Goal: Task Accomplishment & Management: Manage account settings

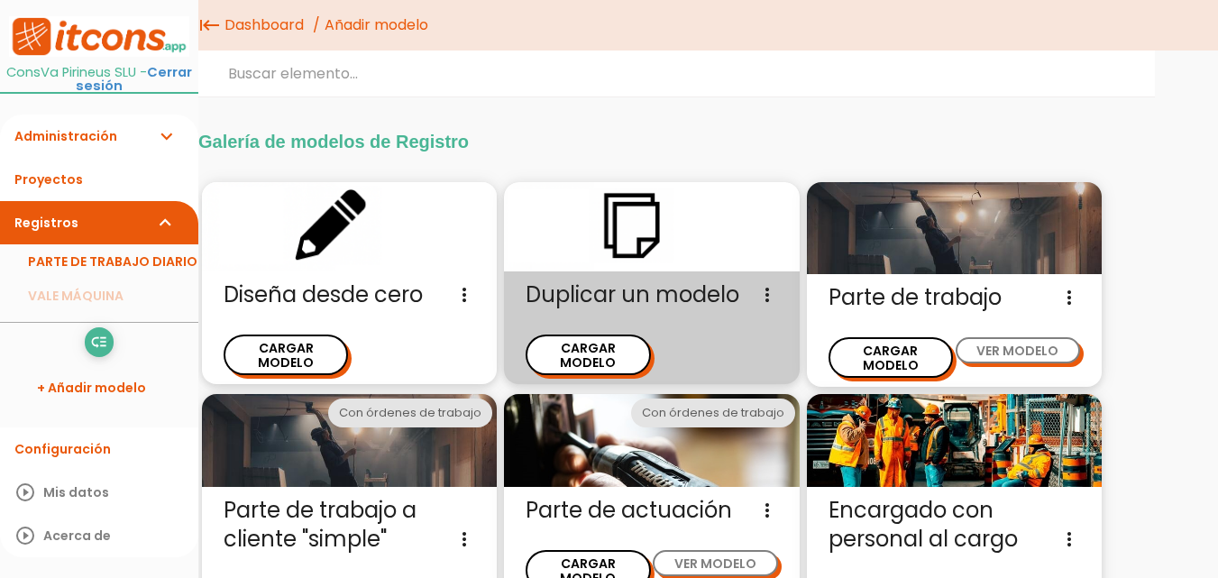
click at [619, 364] on div "Duplicar un modelo Diseña un nuevo modelo de parte de trabajo duplicando un mod…" at bounding box center [651, 327] width 295 height 113
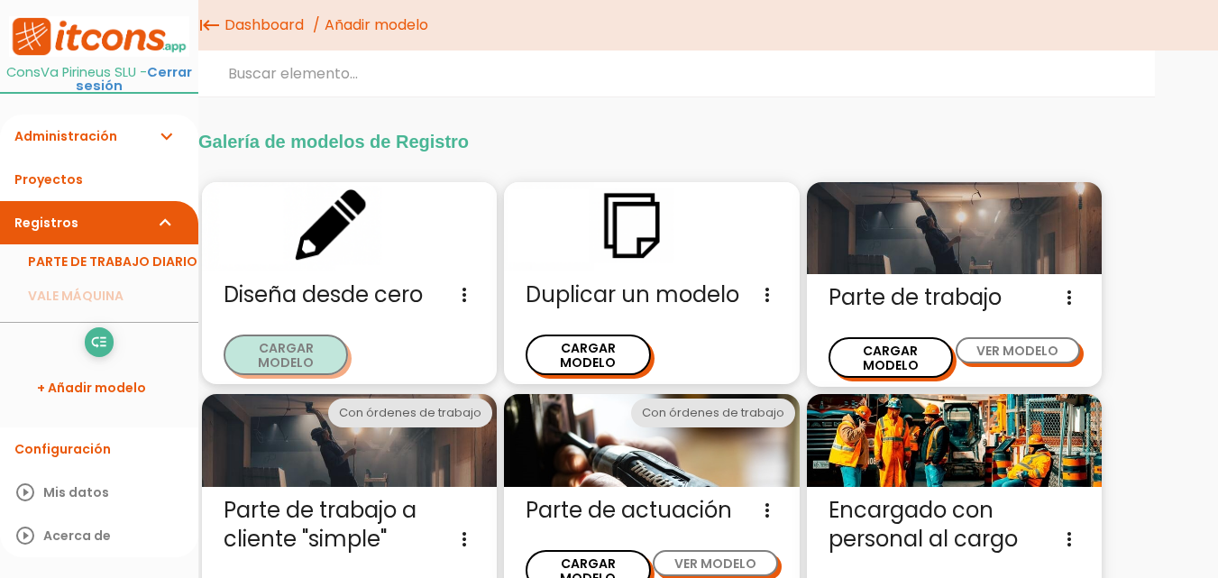
click at [311, 348] on button "CARGAR MODELO" at bounding box center [285, 354] width 124 height 41
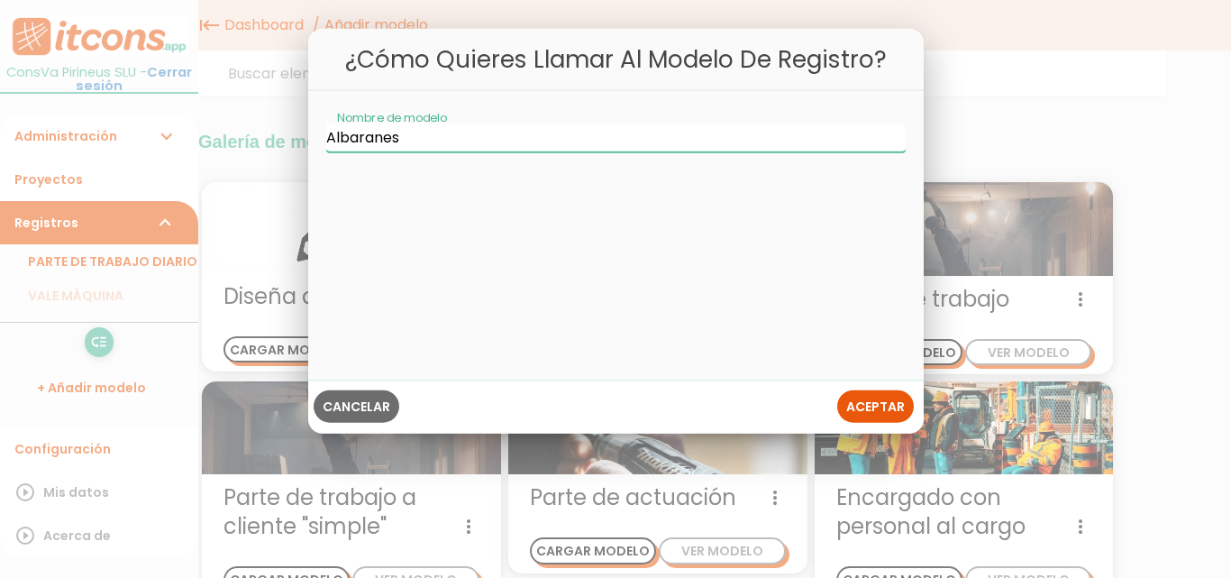
type input "Albaranes"
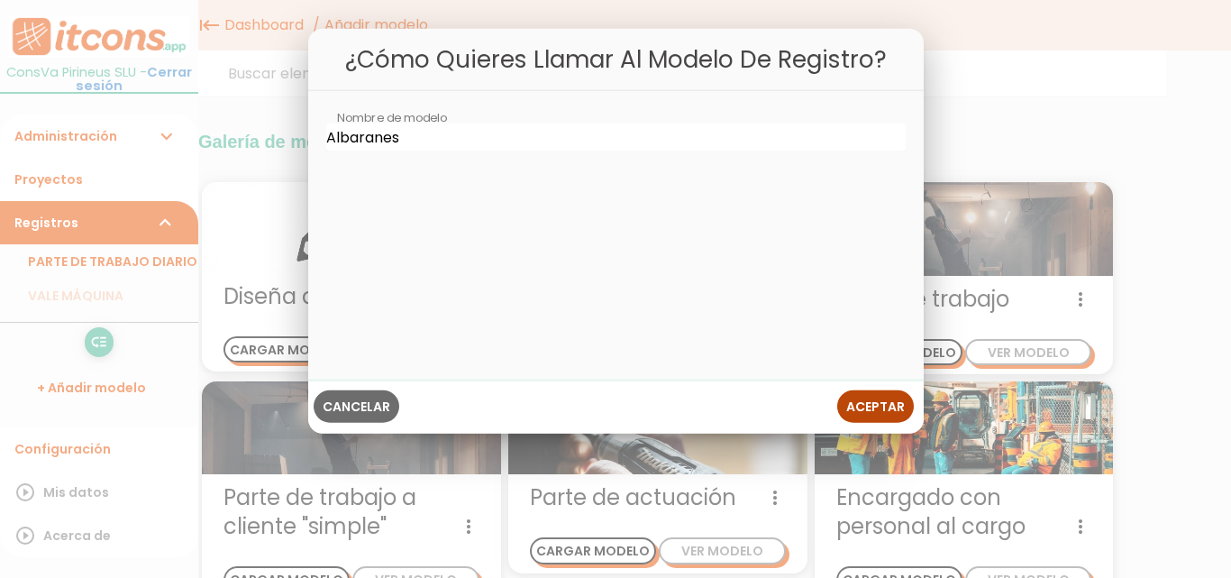
click at [871, 407] on span "Aceptar" at bounding box center [875, 406] width 59 height 18
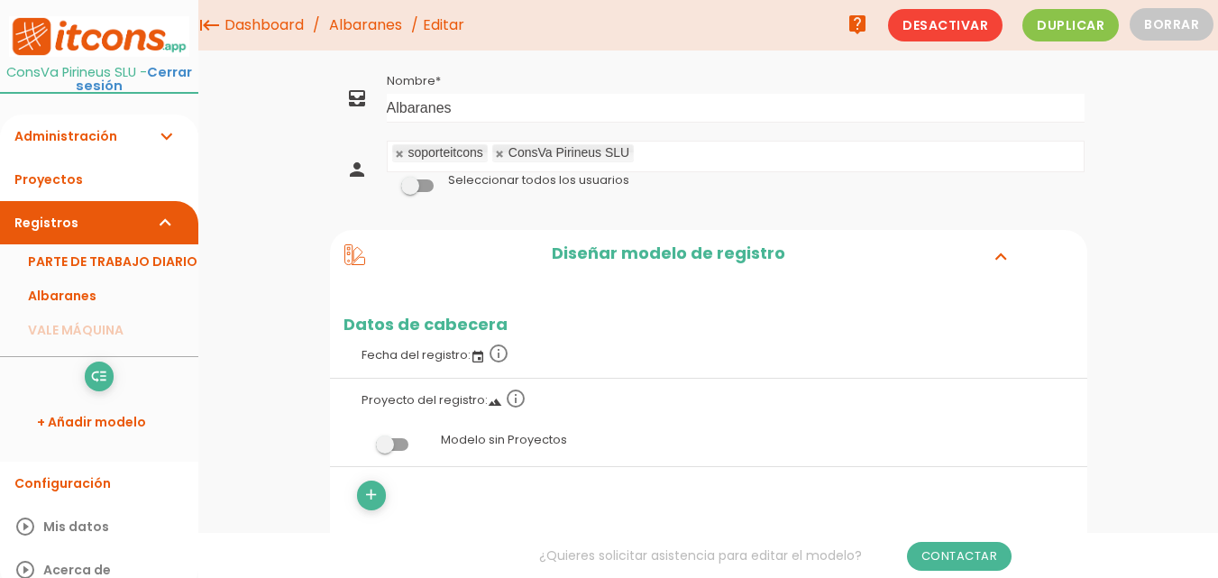
click at [460, 215] on td at bounding box center [735, 216] width 703 height 9
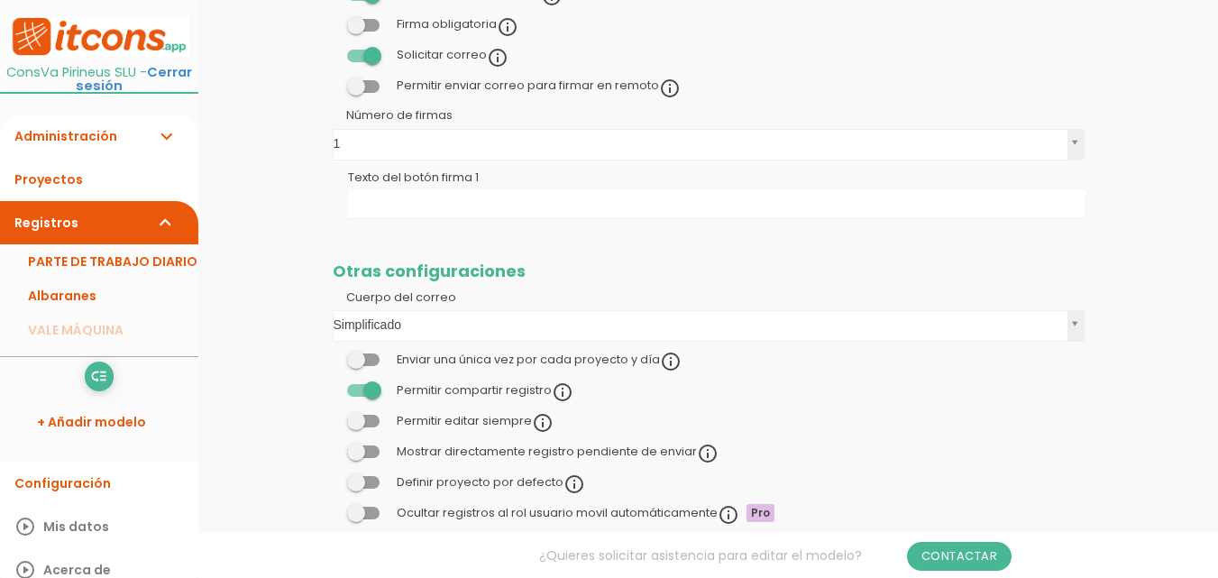
scroll to position [1227, 0]
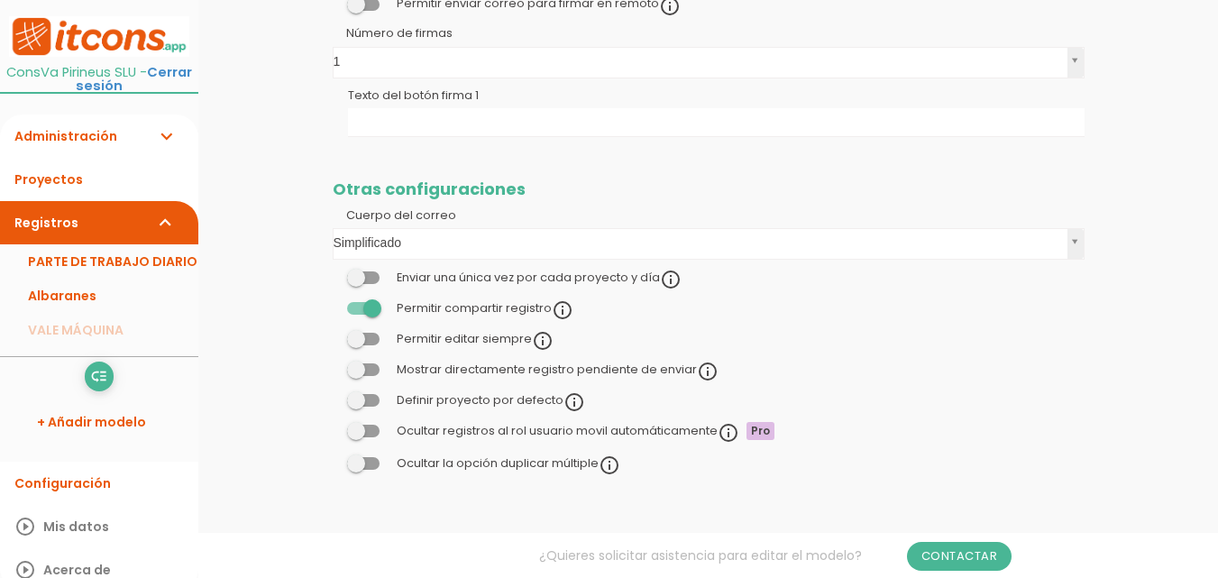
click at [370, 340] on span at bounding box center [363, 339] width 32 height 13
click at [333, 334] on input "checkbox" at bounding box center [333, 334] width 0 height 0
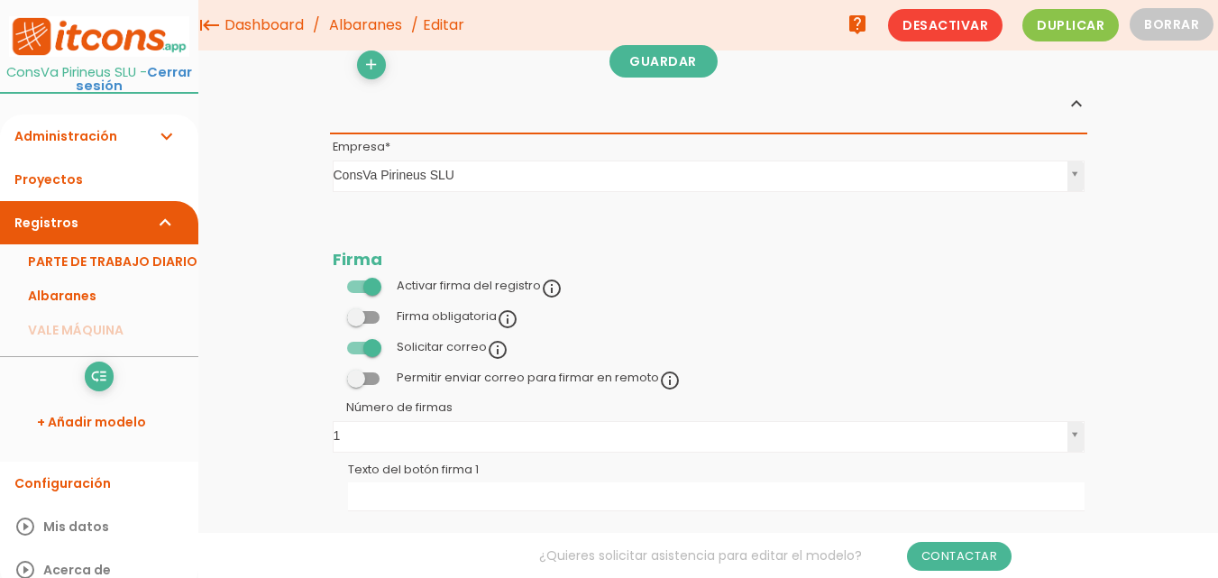
scroll to position [799, 0]
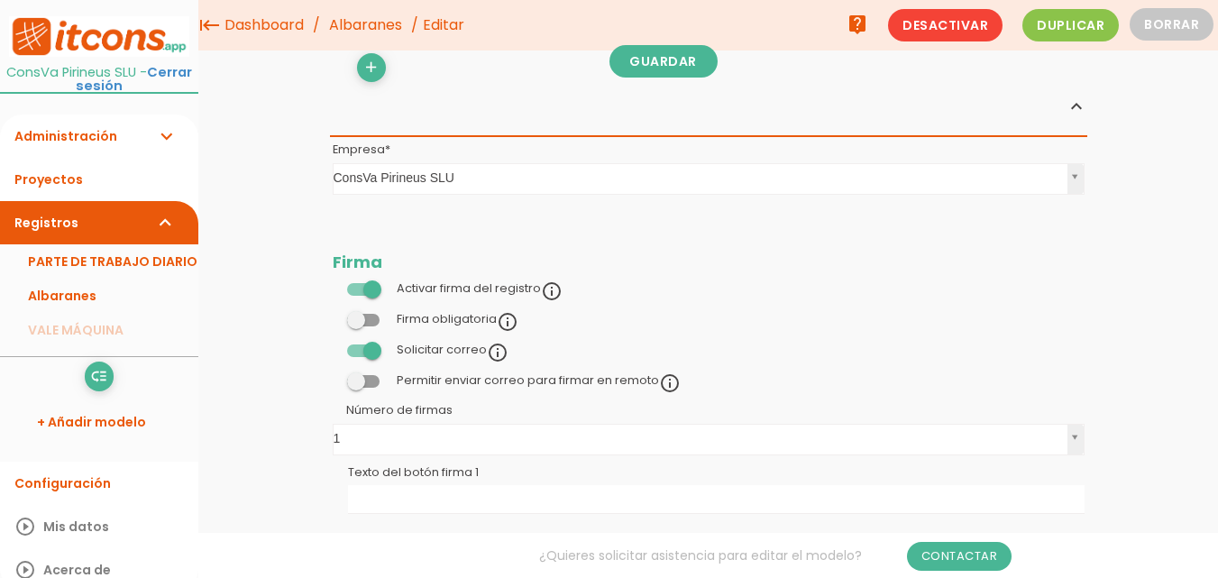
click at [374, 324] on span at bounding box center [363, 320] width 32 height 13
click at [333, 315] on input "checkbox" at bounding box center [333, 315] width 0 height 0
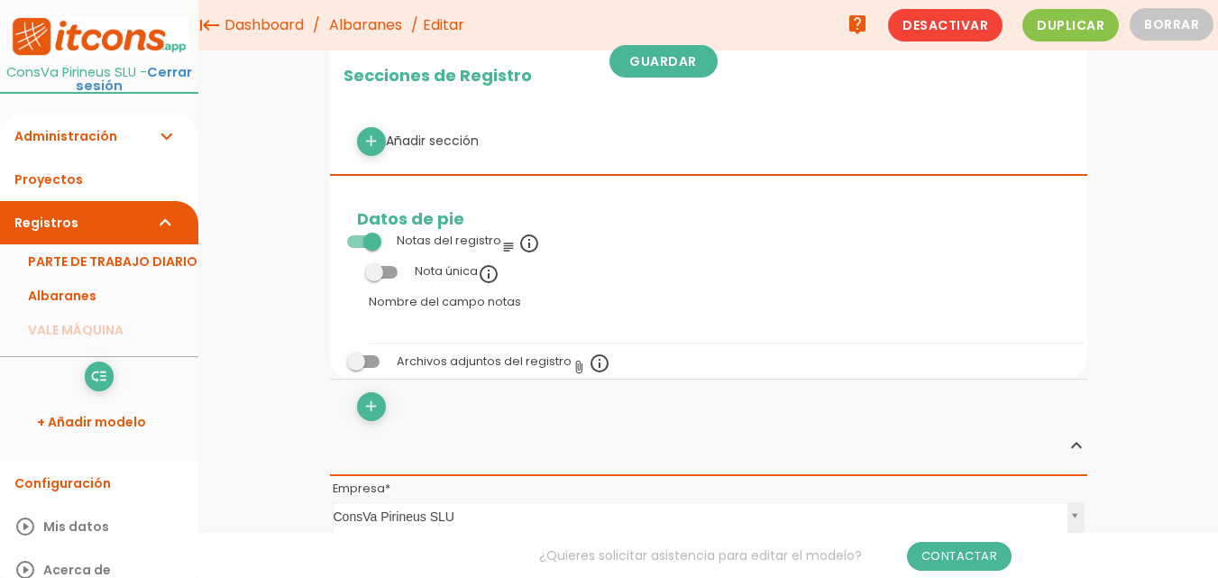
scroll to position [454, 0]
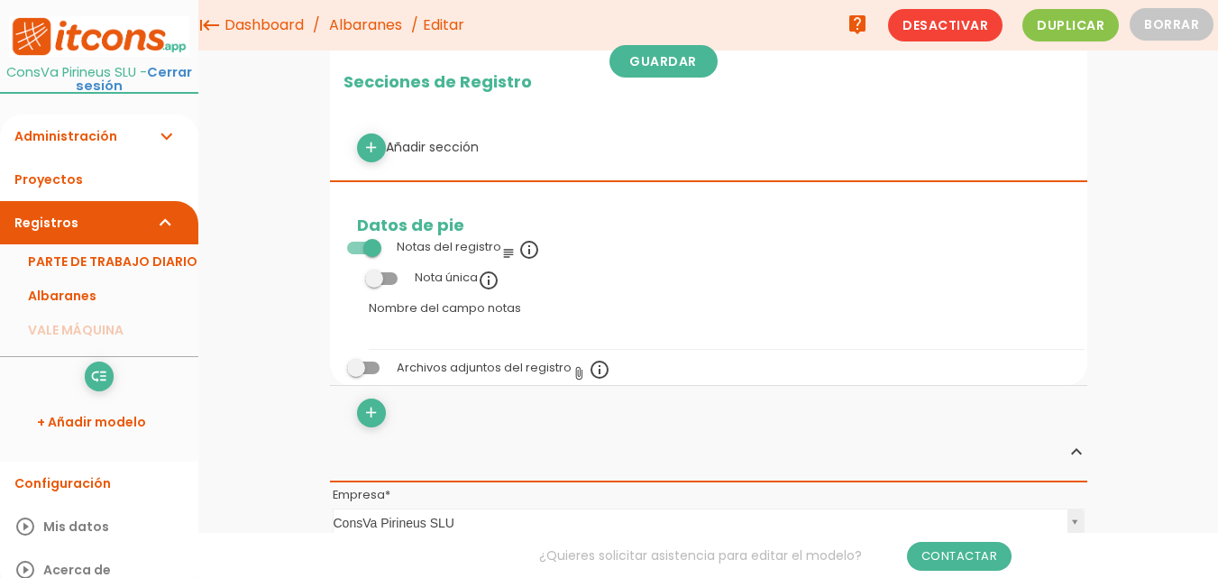
drag, startPoint x: 1217, startPoint y: 233, endPoint x: 1214, endPoint y: 184, distance: 49.6
click at [1214, 184] on div "menu keyboard_tab Dashboard Albaranes Editar" at bounding box center [707, 423] width 1019 height 1754
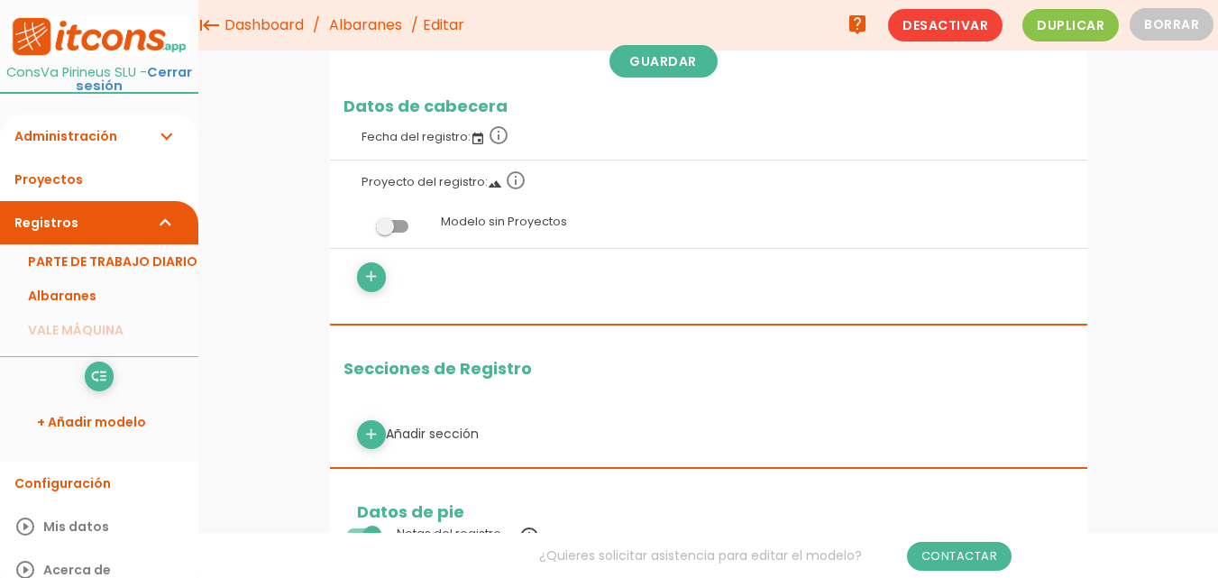
scroll to position [162, 0]
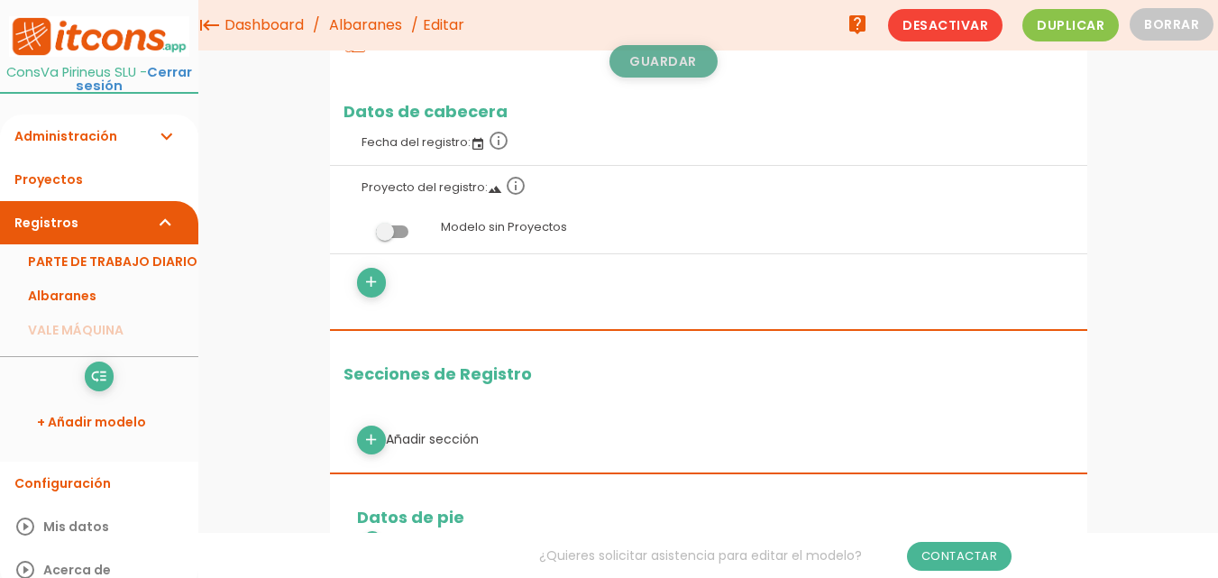
click at [678, 62] on link "Guardar" at bounding box center [663, 61] width 108 height 32
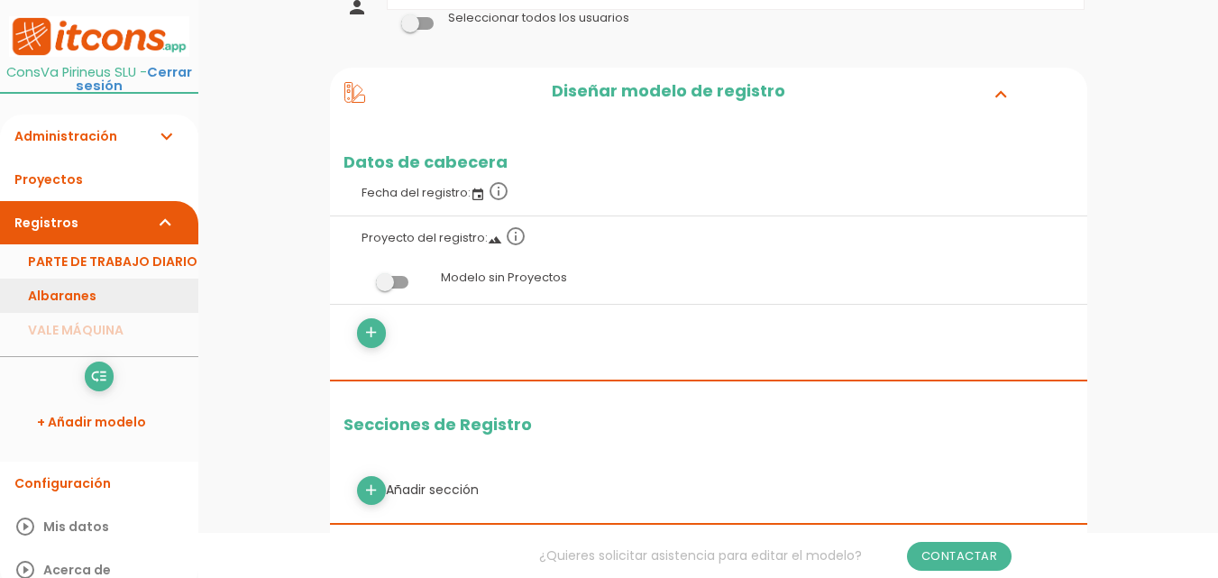
click at [63, 294] on link "Albaranes" at bounding box center [99, 295] width 198 height 34
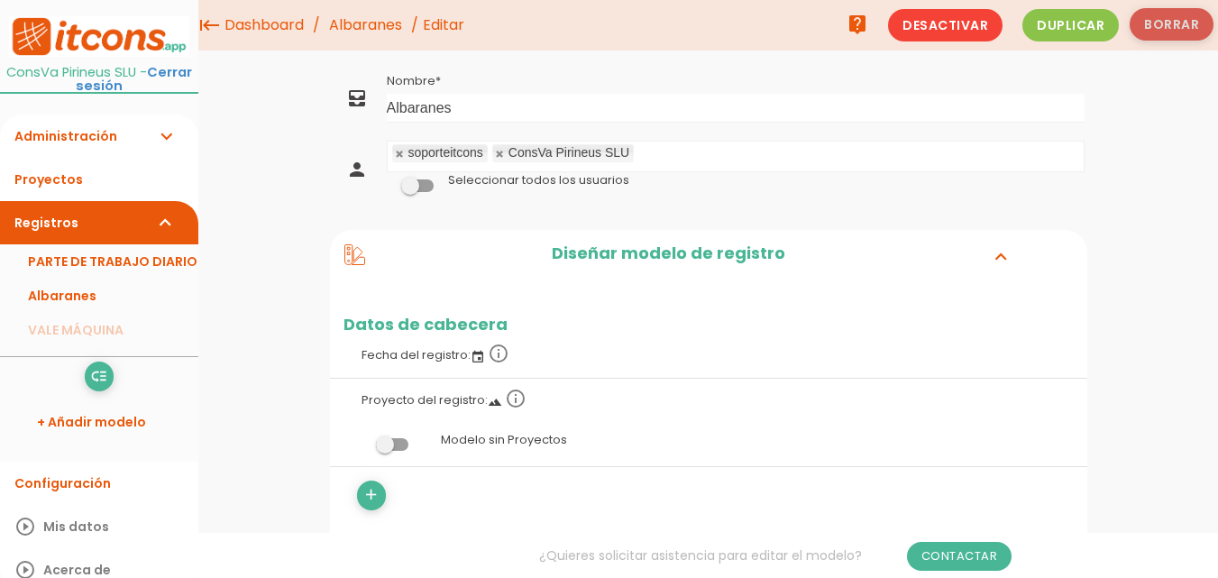
click at [1172, 20] on button "Borrar" at bounding box center [1171, 24] width 84 height 32
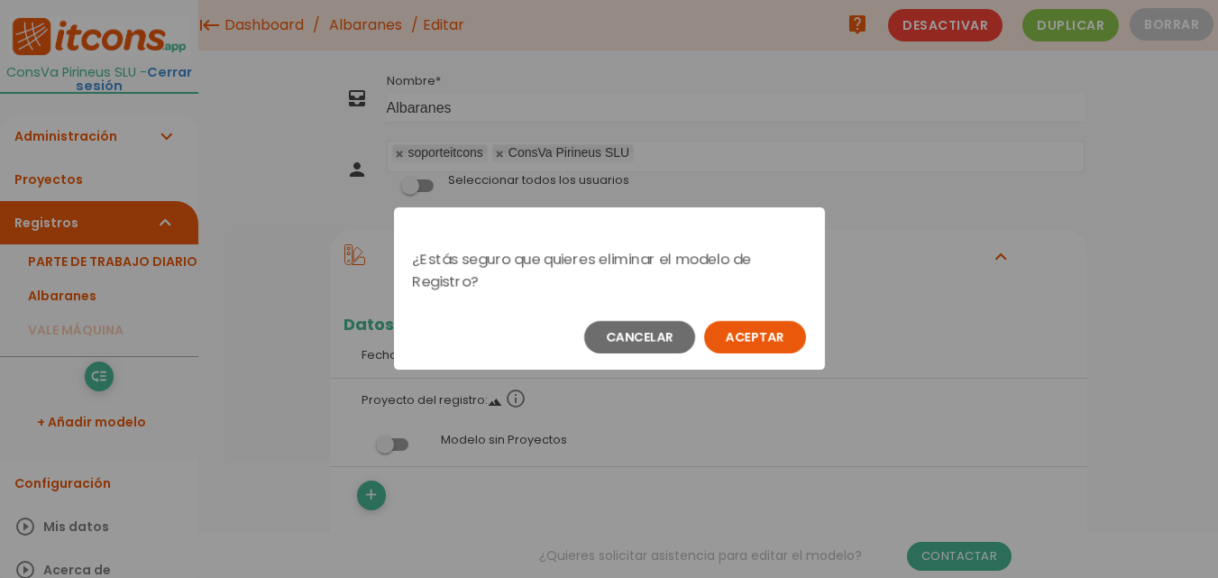
click at [771, 330] on button "Aceptar" at bounding box center [755, 337] width 102 height 32
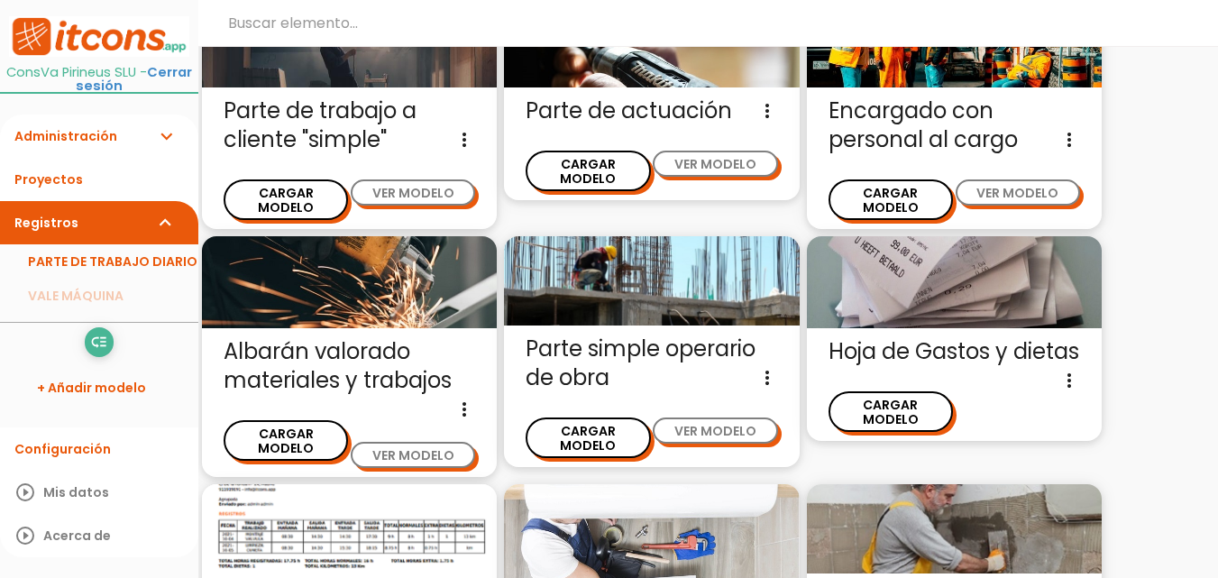
scroll to position [358, 0]
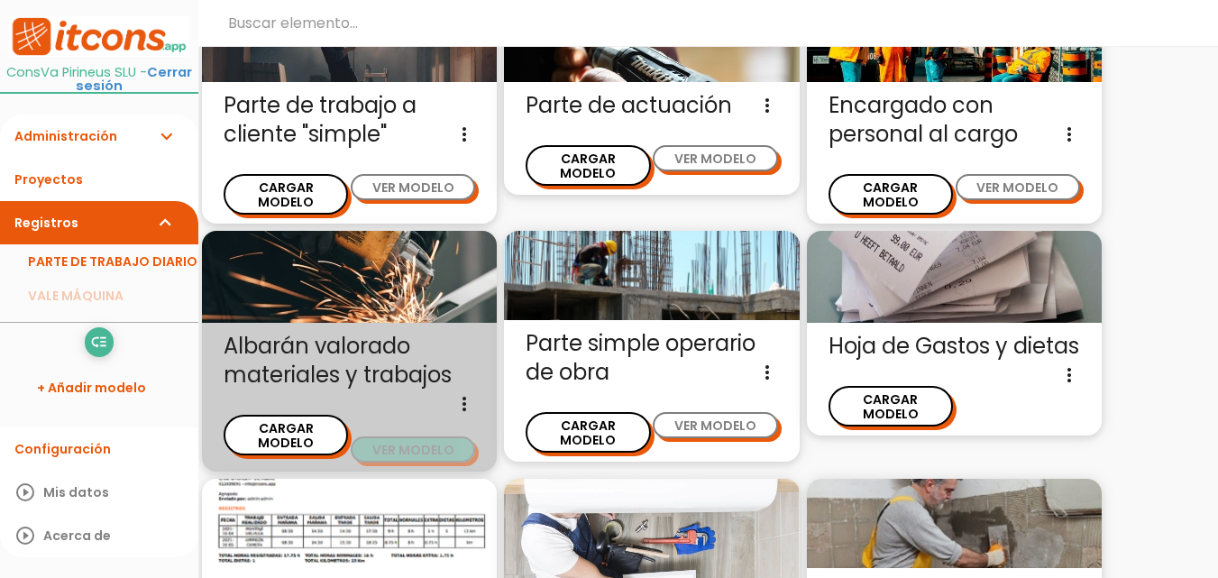
click at [415, 436] on button "VER MODELO" at bounding box center [413, 449] width 124 height 26
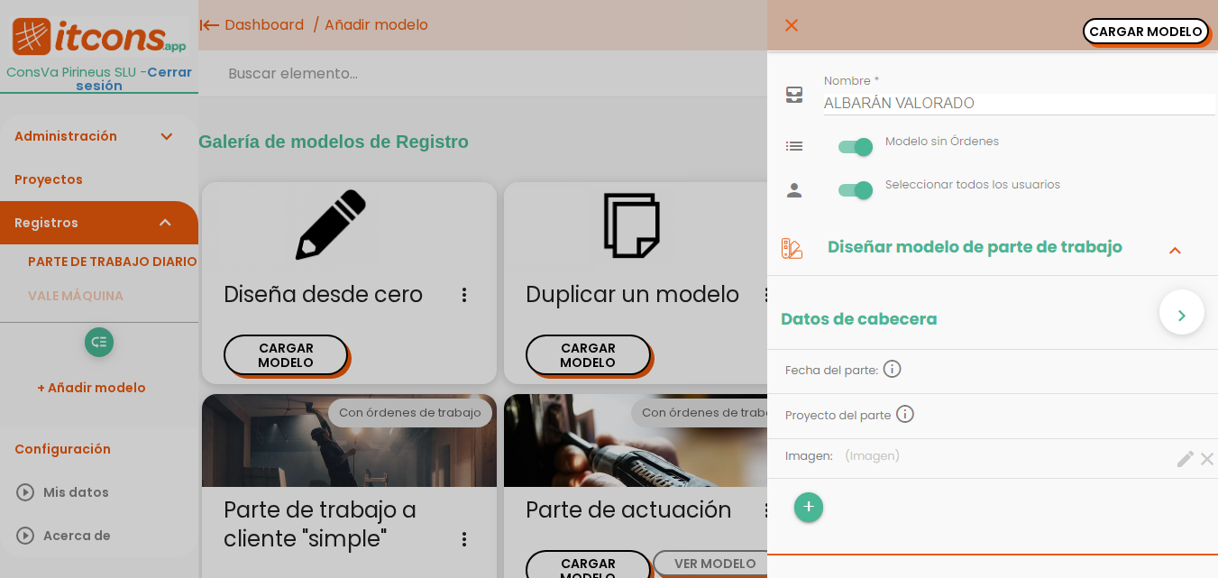
click at [780, 23] on icon "close" at bounding box center [791, 25] width 22 height 50
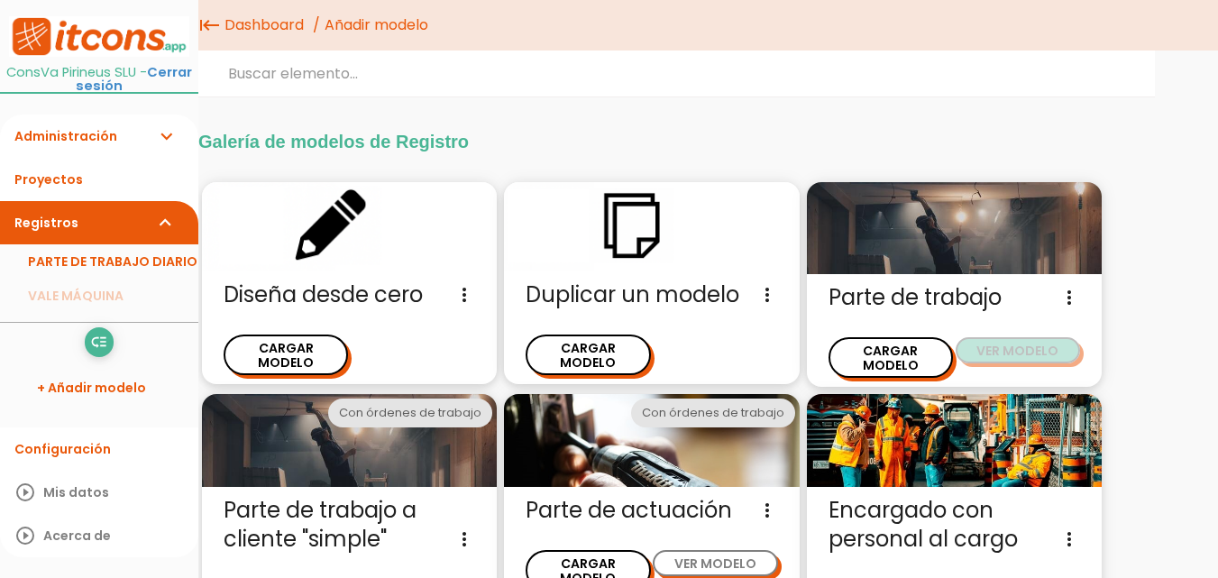
click at [1002, 350] on button "VER MODELO" at bounding box center [1017, 350] width 124 height 26
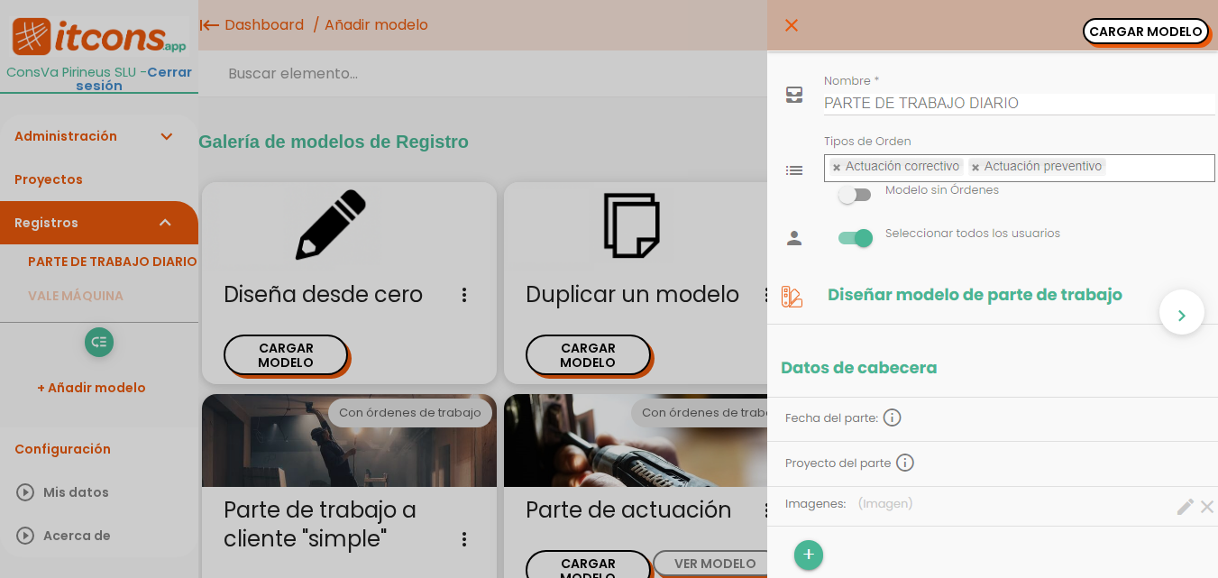
click at [780, 25] on icon "close" at bounding box center [791, 25] width 22 height 50
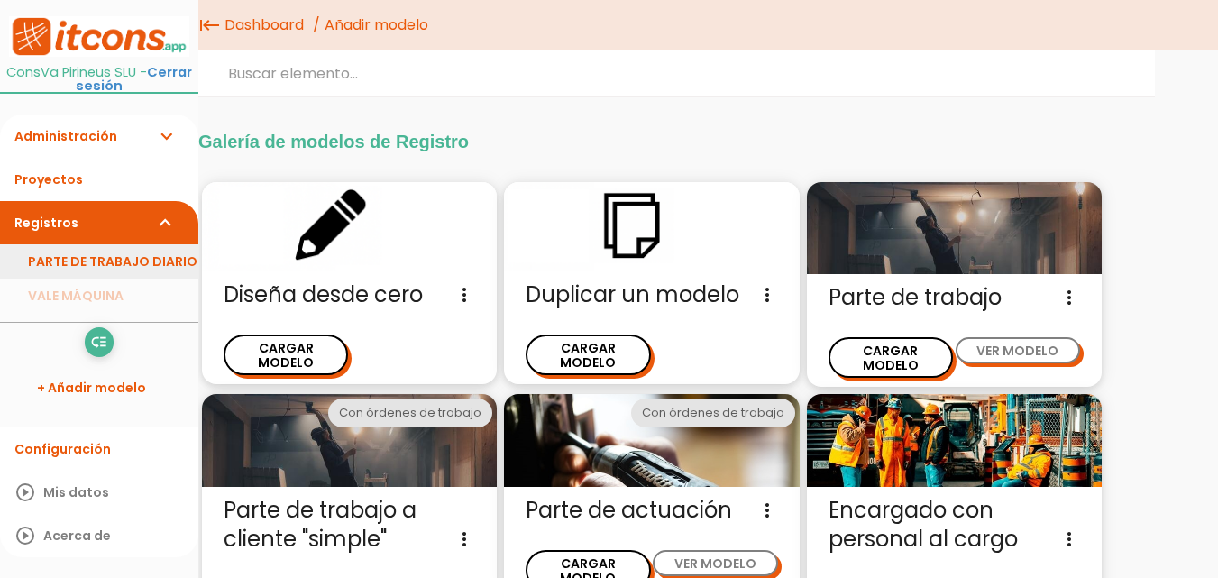
click at [169, 255] on link "PARTE DE TRABAJO DIARIO" at bounding box center [99, 261] width 198 height 34
